Goal: Transaction & Acquisition: Purchase product/service

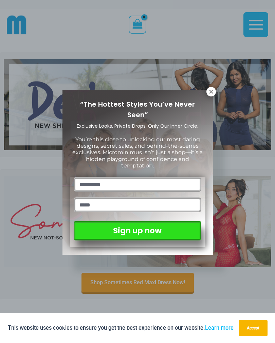
click at [211, 94] on icon at bounding box center [211, 92] width 6 height 6
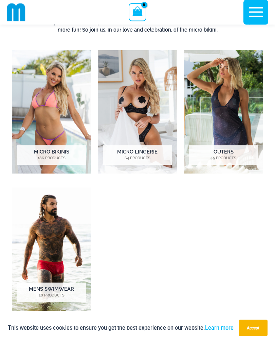
scroll to position [352, 0]
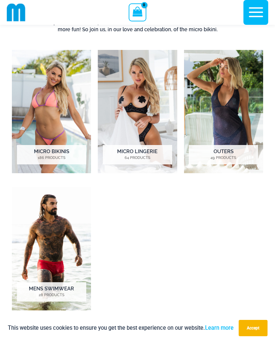
click at [70, 280] on img "Visit product category Mens Swimwear" at bounding box center [51, 248] width 79 height 123
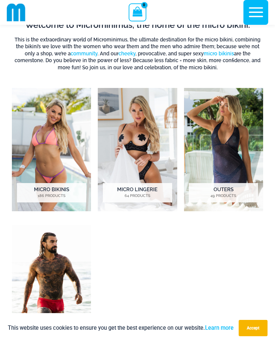
scroll to position [314, 0]
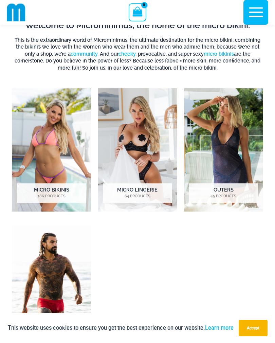
click at [154, 181] on img "Visit product category Micro Lingerie" at bounding box center [137, 149] width 79 height 123
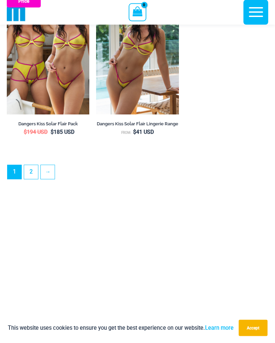
scroll to position [1936, 0]
click at [47, 179] on link "→" at bounding box center [48, 172] width 14 height 14
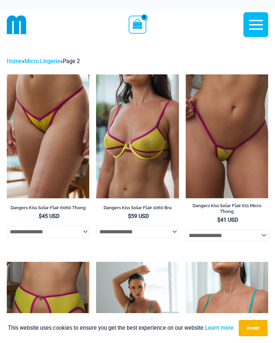
click at [19, 60] on link "Home" at bounding box center [14, 61] width 15 height 6
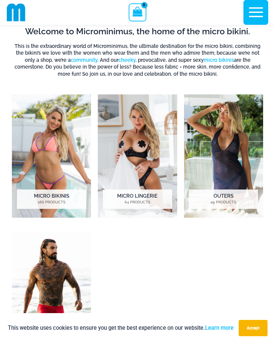
scroll to position [310, 0]
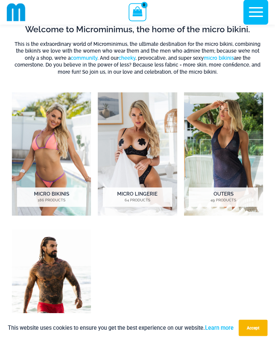
click at [226, 198] on mark "49 Products" at bounding box center [223, 201] width 69 height 6
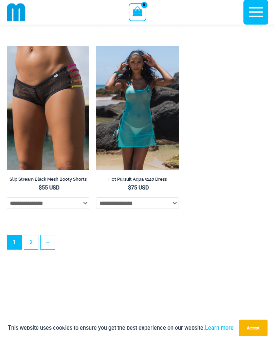
scroll to position [1899, 0]
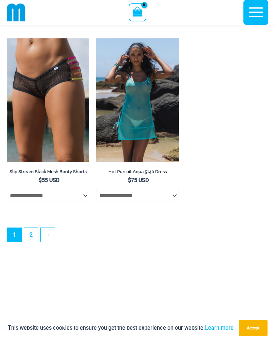
click at [96, 38] on img at bounding box center [96, 38] width 0 height 0
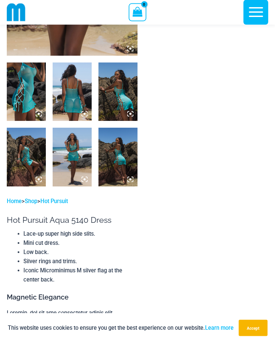
click at [35, 95] on img at bounding box center [26, 92] width 39 height 58
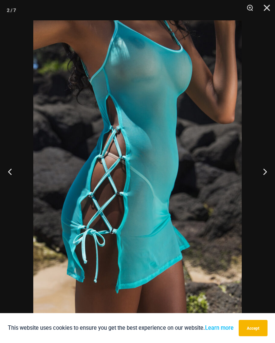
click at [269, 181] on button "Next" at bounding box center [261, 171] width 25 height 34
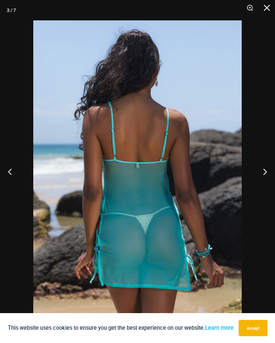
click at [263, 179] on button "Next" at bounding box center [261, 171] width 25 height 34
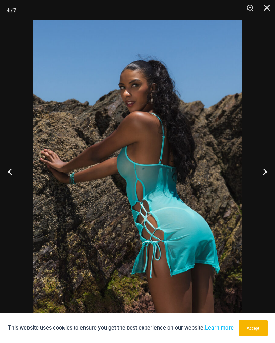
click at [258, 184] on button "Next" at bounding box center [261, 171] width 25 height 34
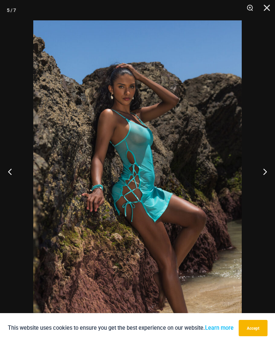
click at [264, 176] on button "Next" at bounding box center [261, 171] width 25 height 34
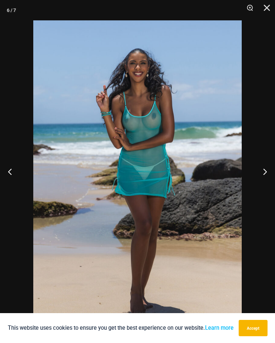
click at [265, 174] on button "Next" at bounding box center [261, 171] width 25 height 34
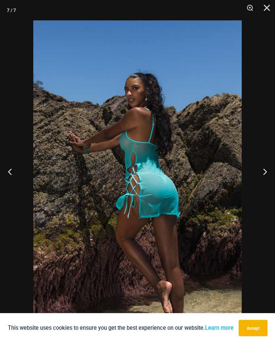
click at [272, 3] on button "Close" at bounding box center [264, 10] width 17 height 20
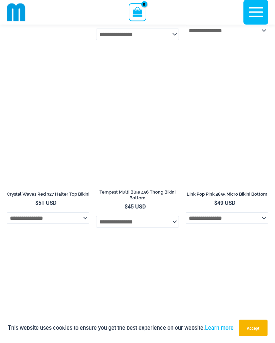
scroll to position [1584, 0]
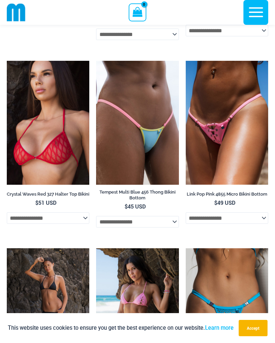
click at [7, 61] on img at bounding box center [7, 61] width 0 height 0
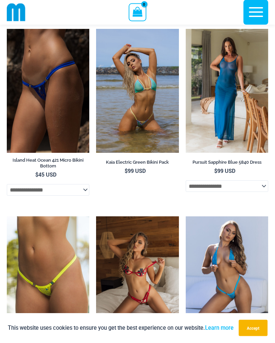
scroll to position [1497, 0]
click at [186, 29] on img at bounding box center [186, 29] width 0 height 0
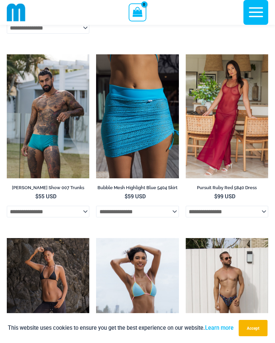
scroll to position [1844, 0]
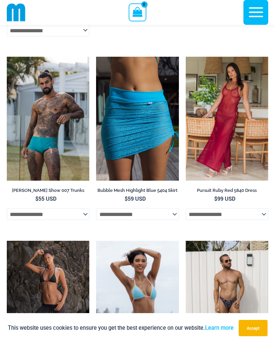
click at [186, 57] on img at bounding box center [186, 57] width 0 height 0
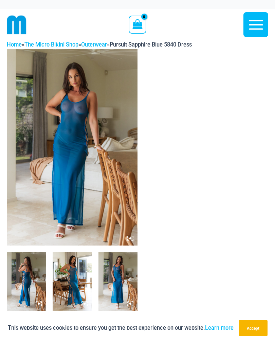
click at [47, 137] on img at bounding box center [72, 147] width 131 height 196
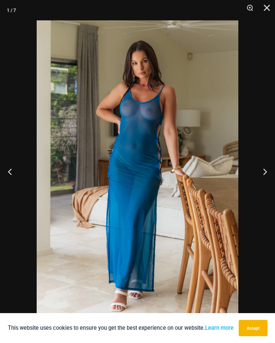
click at [265, 171] on button "Next" at bounding box center [261, 171] width 25 height 34
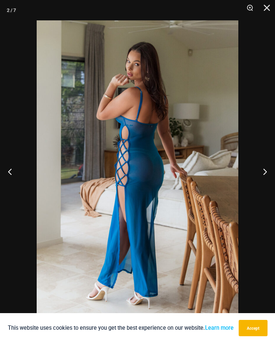
click at [267, 179] on button "Next" at bounding box center [261, 171] width 25 height 34
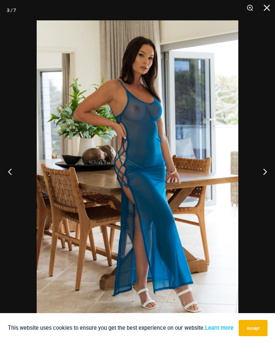
click at [262, 167] on button "Next" at bounding box center [261, 171] width 25 height 34
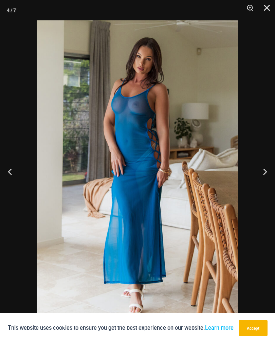
click at [264, 172] on button "Next" at bounding box center [261, 171] width 25 height 34
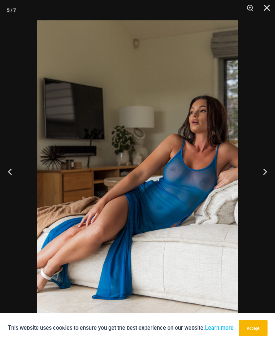
click at [266, 170] on button "Next" at bounding box center [261, 171] width 25 height 34
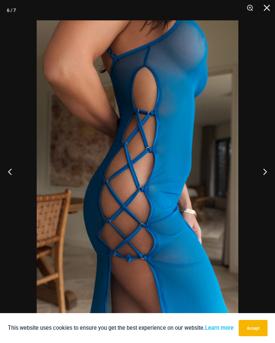
click at [264, 171] on button "Next" at bounding box center [261, 171] width 25 height 34
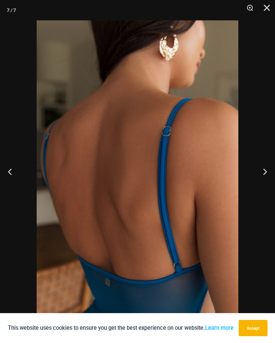
click at [260, 174] on button "Next" at bounding box center [261, 171] width 25 height 34
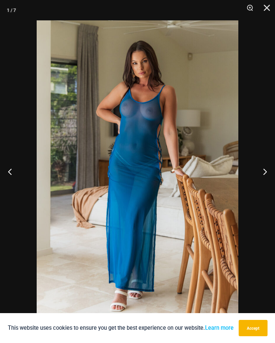
click at [259, 173] on button "Next" at bounding box center [261, 171] width 25 height 34
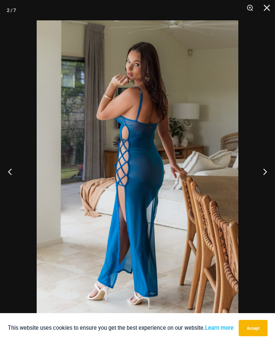
click at [270, 6] on button "Close" at bounding box center [264, 10] width 17 height 20
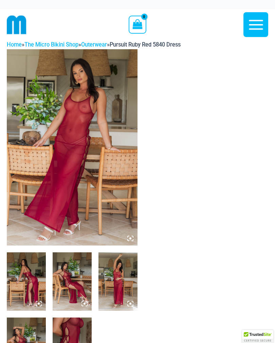
click at [56, 116] on img at bounding box center [72, 147] width 131 height 196
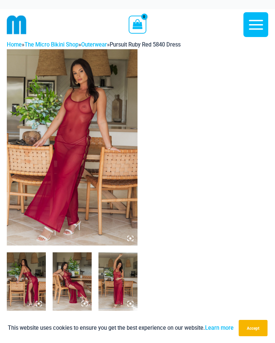
click at [56, 105] on img at bounding box center [72, 147] width 131 height 196
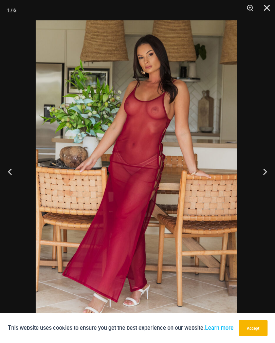
click at [271, 173] on button "Next" at bounding box center [261, 171] width 25 height 34
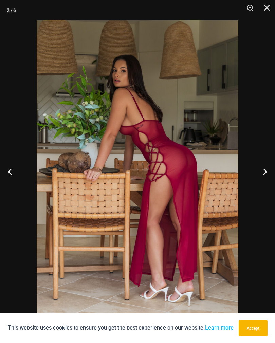
click at [261, 172] on button "Next" at bounding box center [261, 171] width 25 height 34
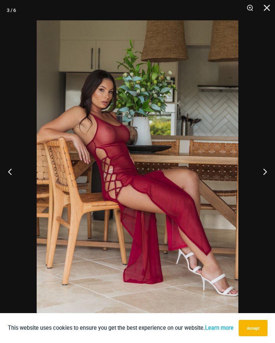
click at [260, 173] on button "Next" at bounding box center [261, 171] width 25 height 34
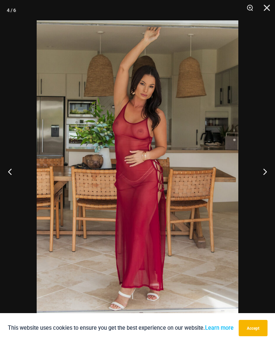
click at [265, 173] on button "Next" at bounding box center [261, 171] width 25 height 34
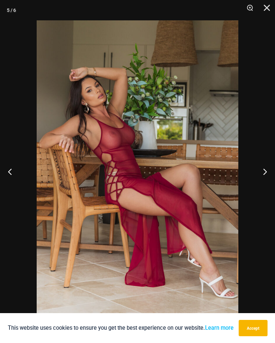
click at [264, 173] on button "Next" at bounding box center [261, 171] width 25 height 34
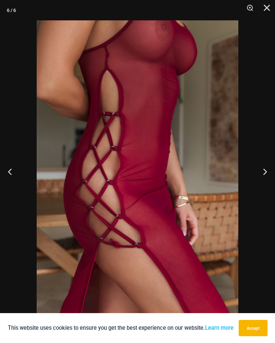
click at [261, 166] on button "Next" at bounding box center [261, 171] width 25 height 34
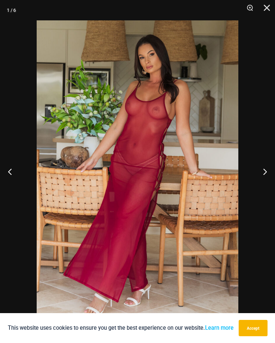
click at [263, 169] on button "Next" at bounding box center [261, 171] width 25 height 34
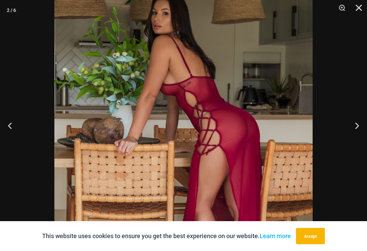
click at [275, 130] on button "Next" at bounding box center [353, 126] width 25 height 34
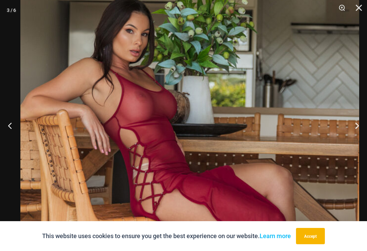
click at [275, 129] on button "Next" at bounding box center [353, 126] width 25 height 34
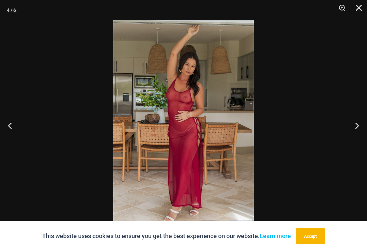
click at [275, 124] on button "Next" at bounding box center [353, 126] width 25 height 34
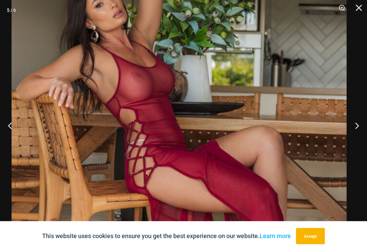
click at [275, 129] on button "Next" at bounding box center [353, 126] width 25 height 34
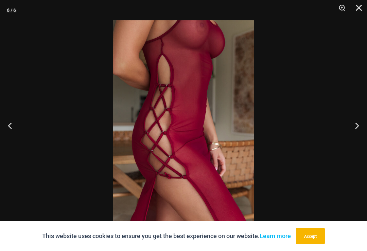
click at [275, 128] on button "Next" at bounding box center [353, 126] width 25 height 34
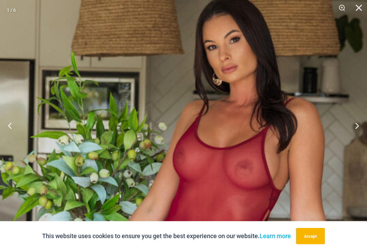
click at [275, 130] on button "Next" at bounding box center [353, 126] width 25 height 34
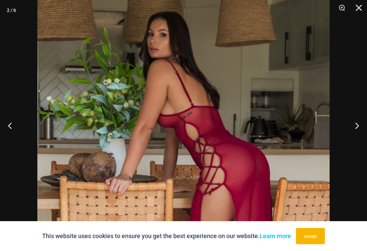
click at [275, 129] on button "Next" at bounding box center [353, 126] width 25 height 34
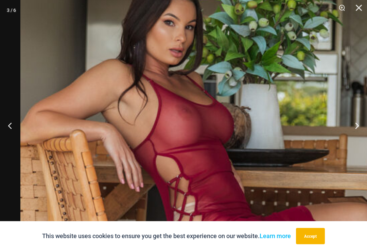
click at [275, 11] on button "Close" at bounding box center [356, 10] width 17 height 20
